Goal: Information Seeking & Learning: Learn about a topic

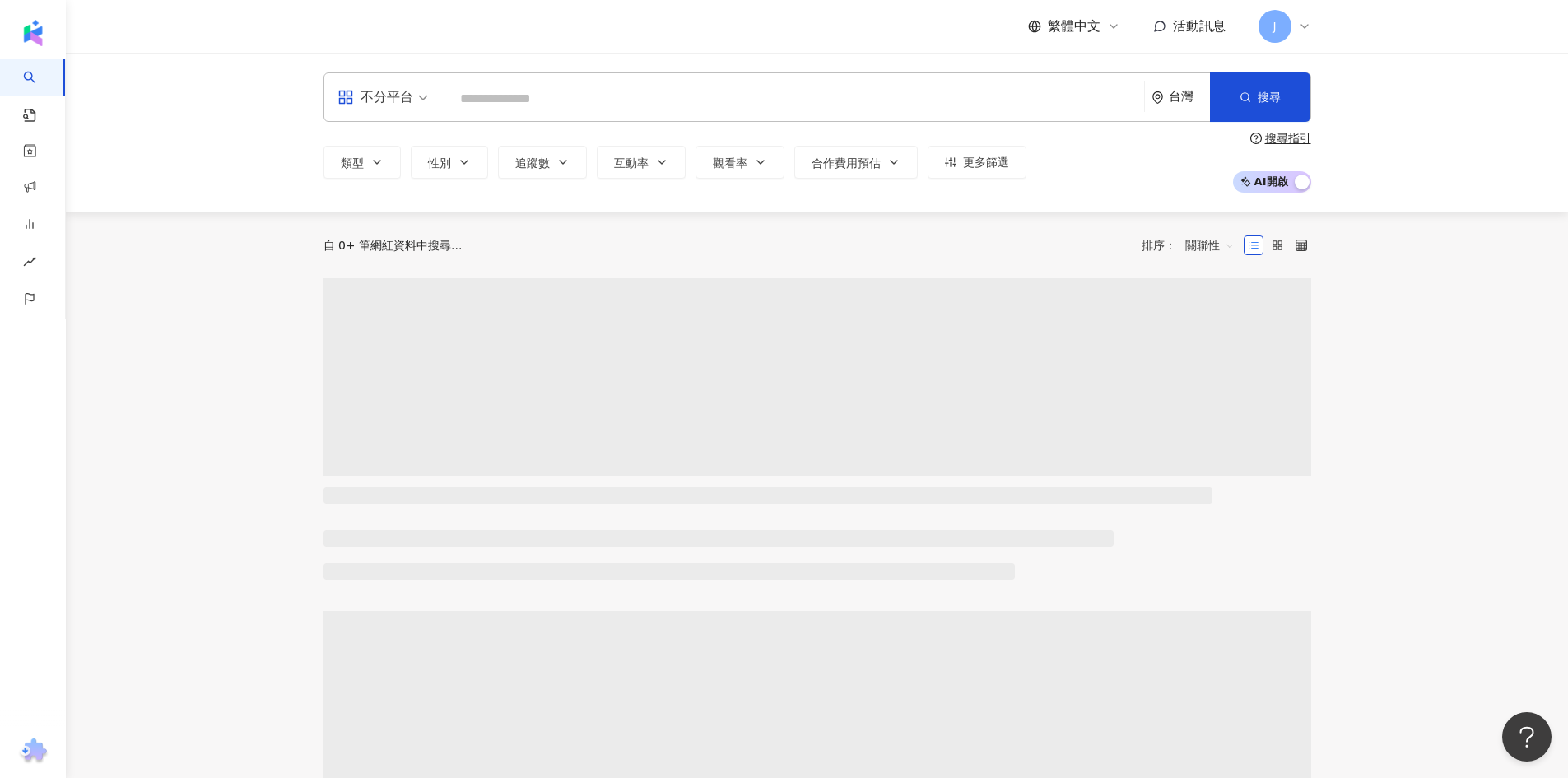
click at [511, 106] on input "search" at bounding box center [794, 98] width 686 height 31
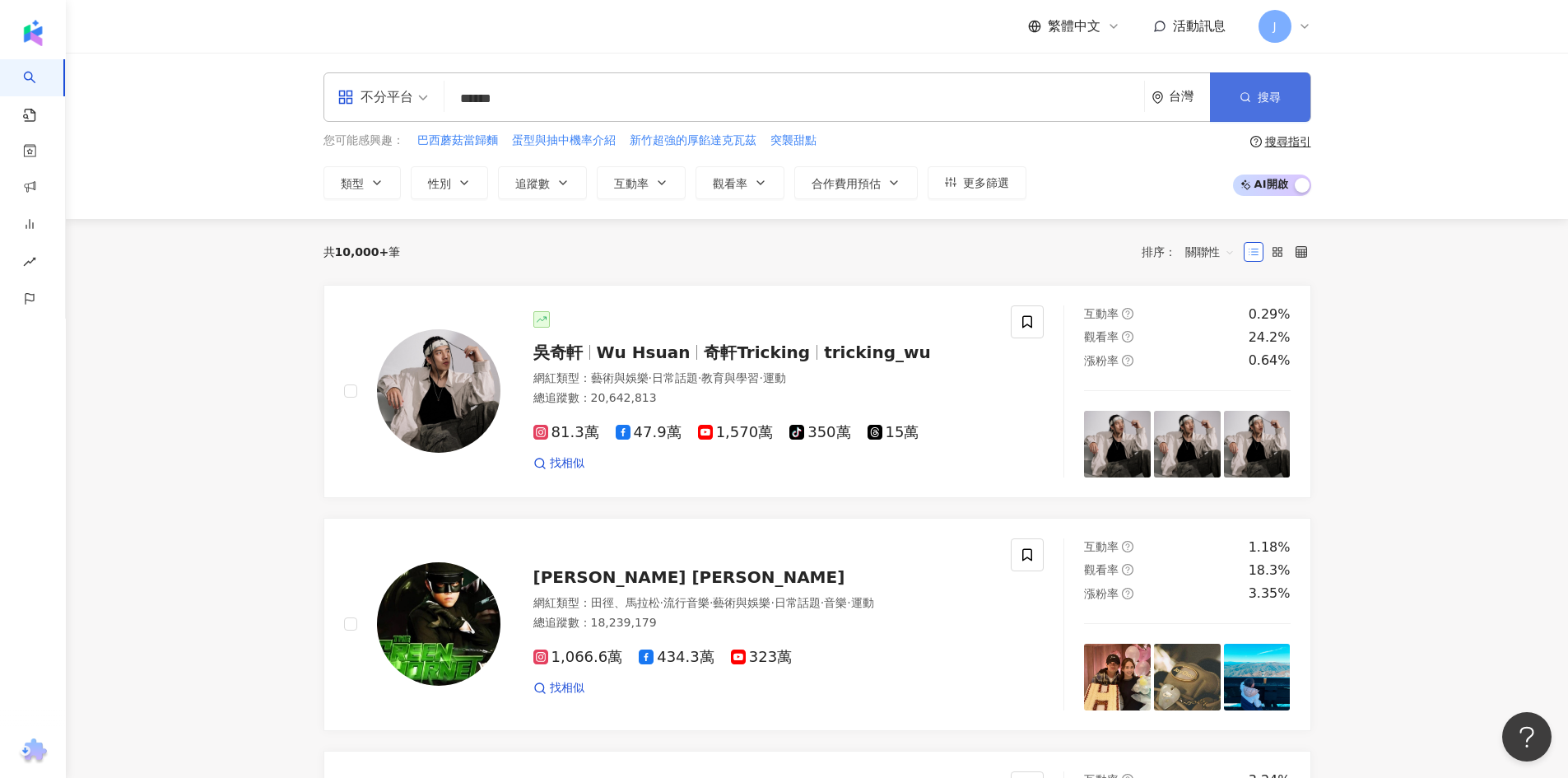
type input "******"
click at [1281, 98] on button "搜尋" at bounding box center [1260, 98] width 100 height 50
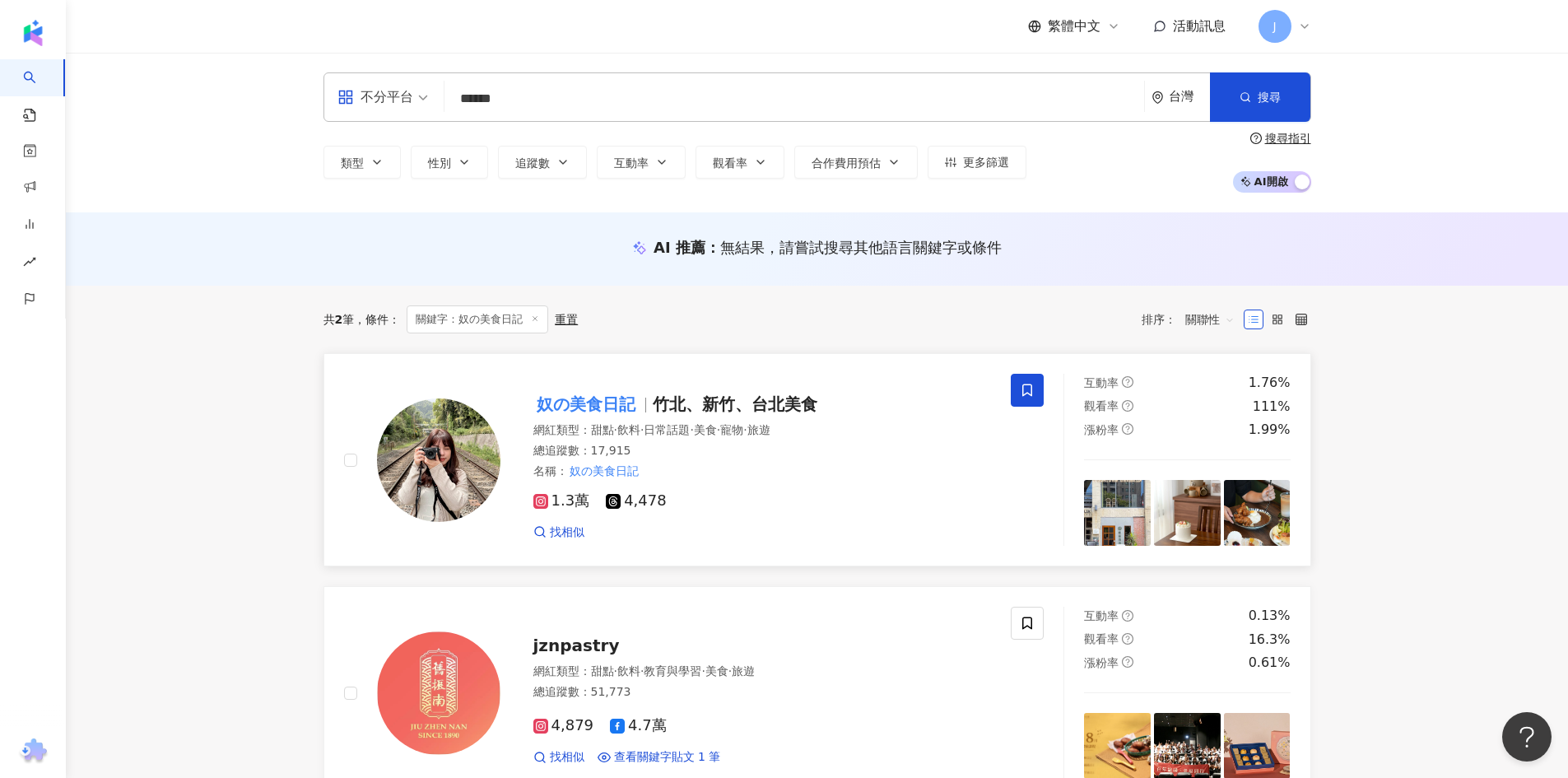
click at [661, 410] on span "竹北、新竹、台北美食" at bounding box center [735, 404] width 165 height 20
